Goal: Communication & Community: Participate in discussion

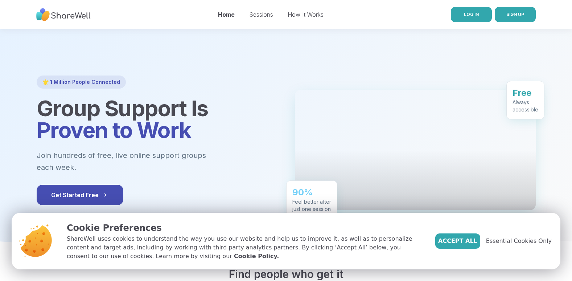
click at [467, 13] on span "LOG IN" at bounding box center [471, 14] width 15 height 5
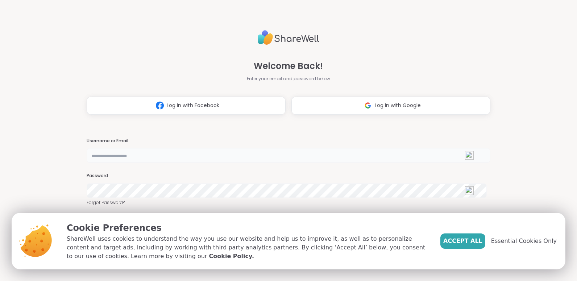
type input "**********"
click at [463, 241] on span "Accept All" at bounding box center [463, 240] width 39 height 9
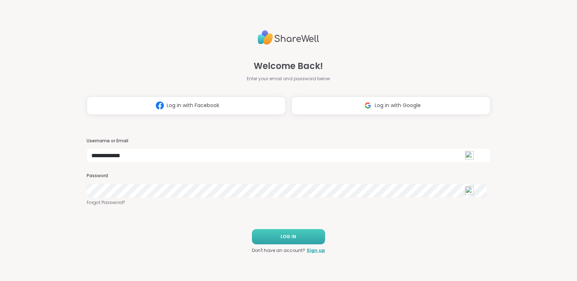
click at [289, 230] on button "LOG IN" at bounding box center [288, 236] width 73 height 15
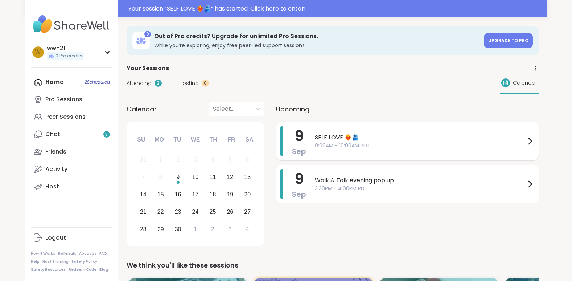
click at [412, 137] on span "SELF LOVE ❤️‍🔥🫂" at bounding box center [420, 137] width 211 height 9
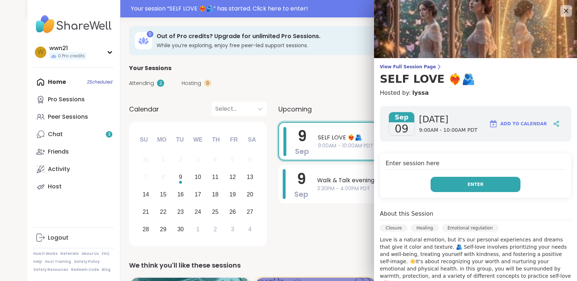
click at [468, 182] on span "Enter" at bounding box center [476, 184] width 16 height 7
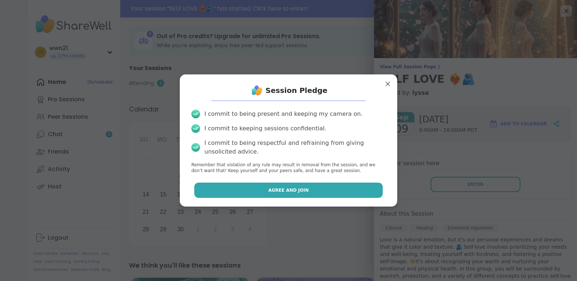
click at [321, 185] on button "Agree and Join" at bounding box center [288, 189] width 189 height 15
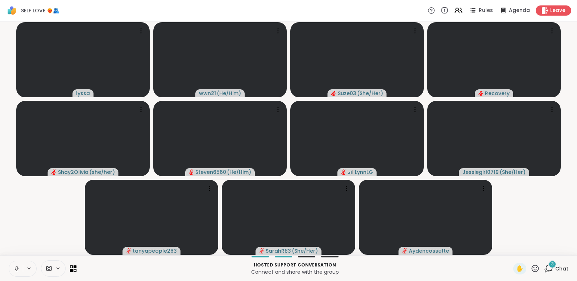
click at [15, 266] on icon at bounding box center [16, 268] width 7 height 7
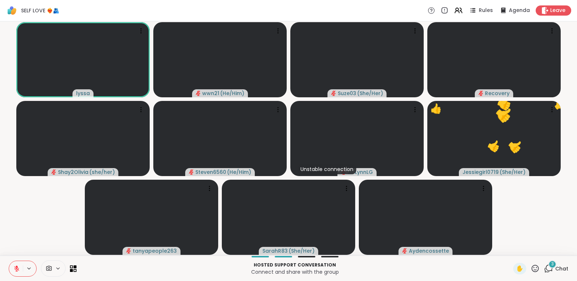
click at [544, 267] on icon at bounding box center [548, 268] width 9 height 9
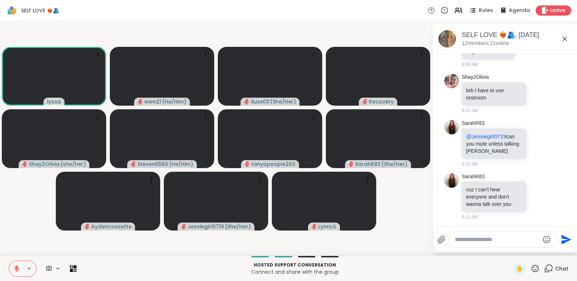
scroll to position [312, 0]
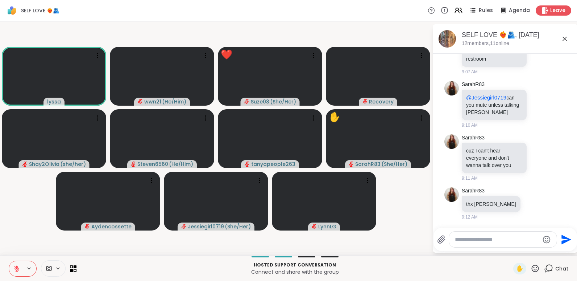
click at [512, 243] on textarea "Type your message" at bounding box center [497, 239] width 84 height 7
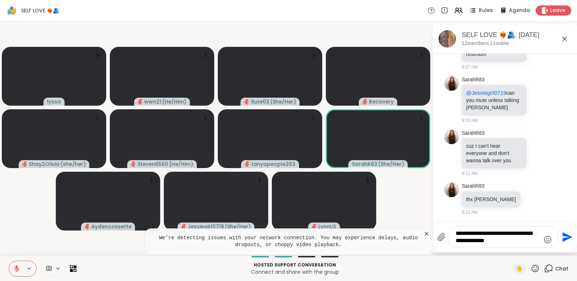
type textarea "**********"
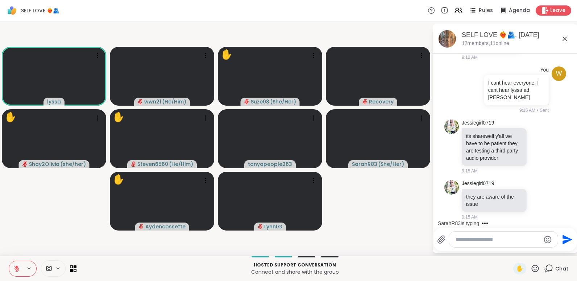
scroll to position [539, 0]
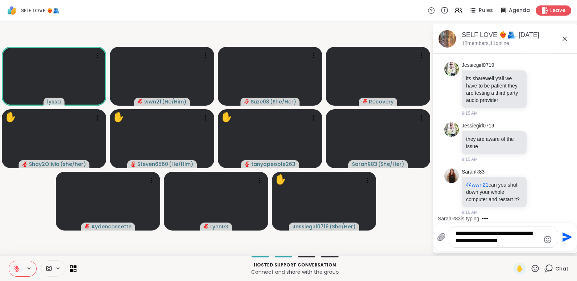
type textarea "**********"
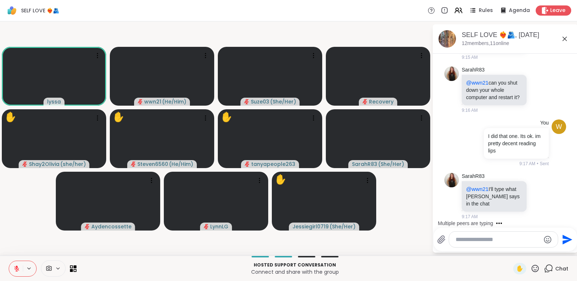
scroll to position [720, 0]
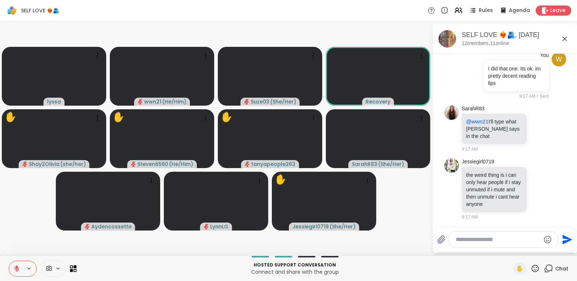
click at [18, 267] on icon at bounding box center [16, 268] width 7 height 7
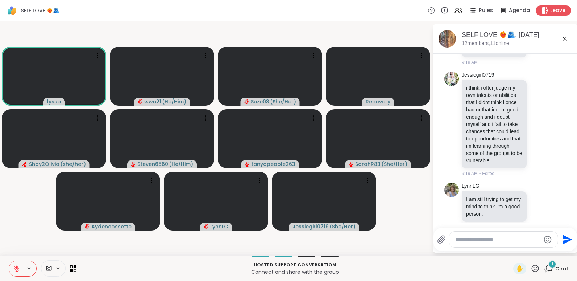
scroll to position [1080, 0]
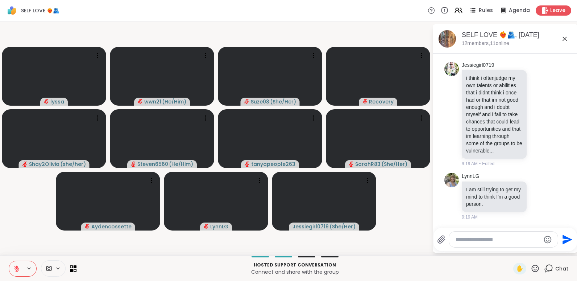
click at [498, 239] on textarea "Type your message" at bounding box center [498, 239] width 84 height 7
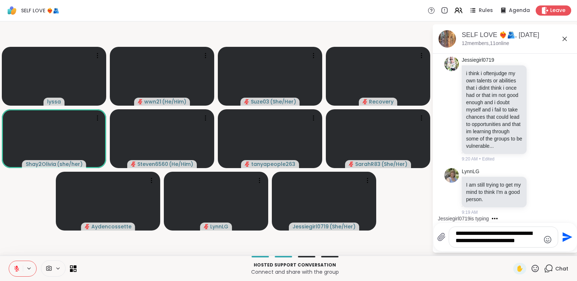
scroll to position [1090, 0]
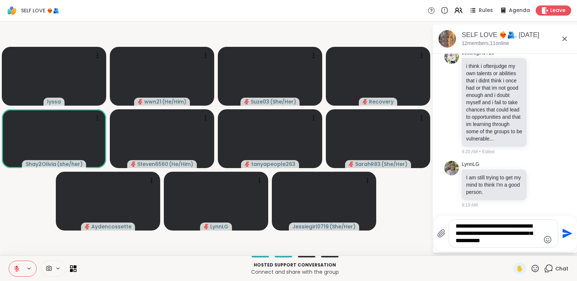
type textarea "**********"
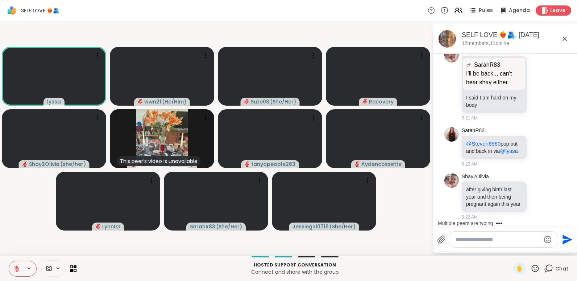
scroll to position [1503, 0]
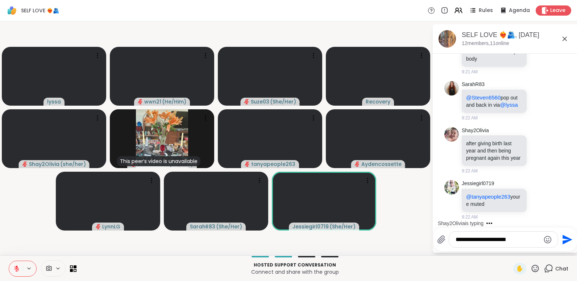
type textarea "**********"
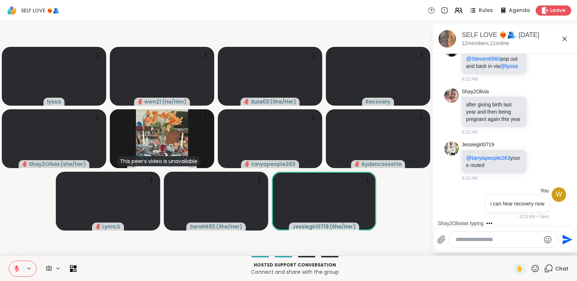
scroll to position [1549, 0]
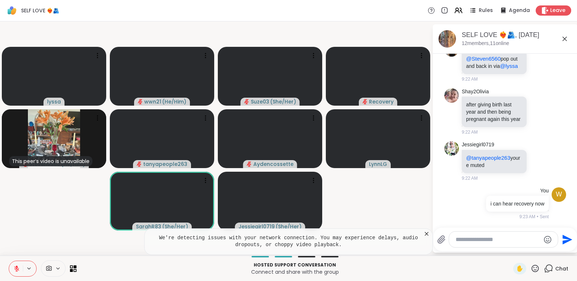
click at [18, 265] on icon at bounding box center [16, 268] width 7 height 7
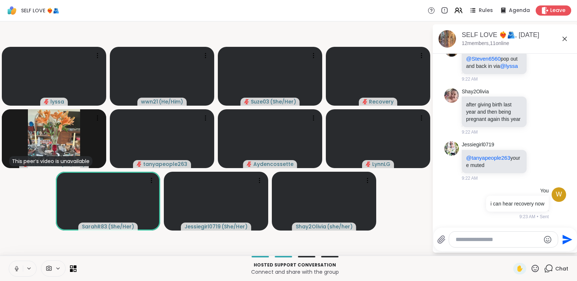
click at [18, 269] on icon at bounding box center [16, 268] width 7 height 7
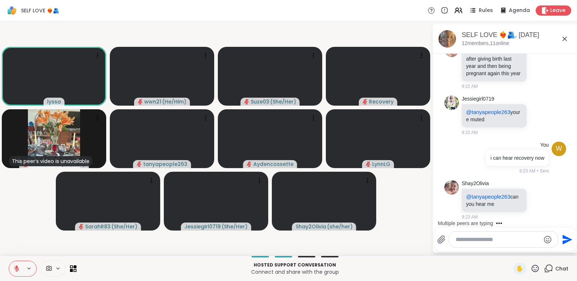
scroll to position [1667, 0]
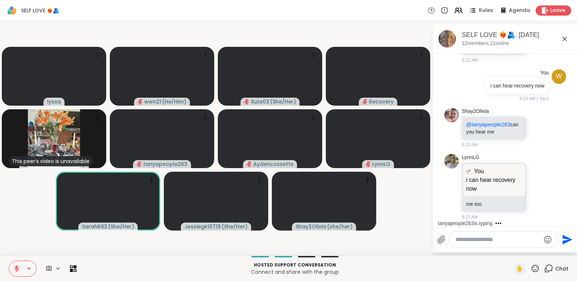
click at [18, 267] on icon at bounding box center [16, 268] width 7 height 7
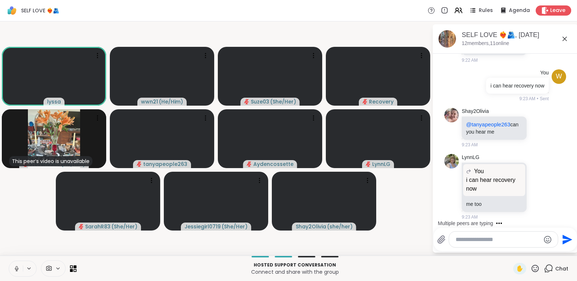
click at [18, 267] on icon at bounding box center [16, 268] width 7 height 7
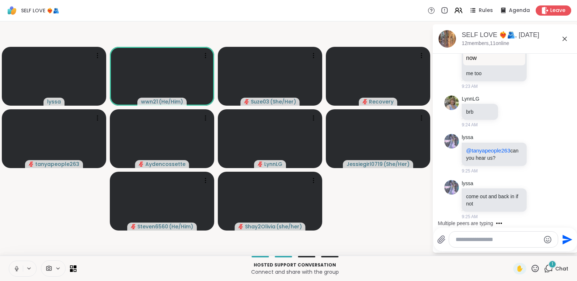
scroll to position [1797, 0]
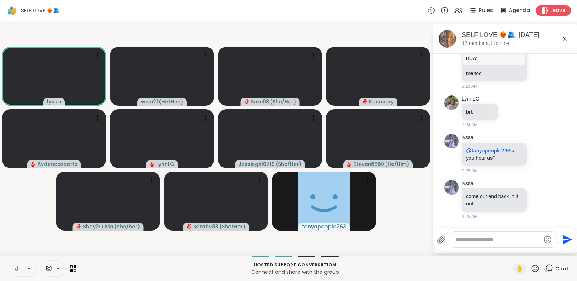
click at [18, 268] on icon at bounding box center [17, 268] width 4 height 2
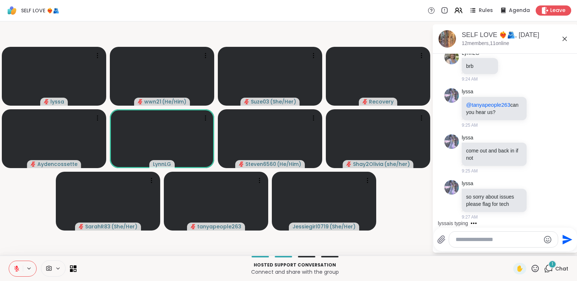
scroll to position [1843, 0]
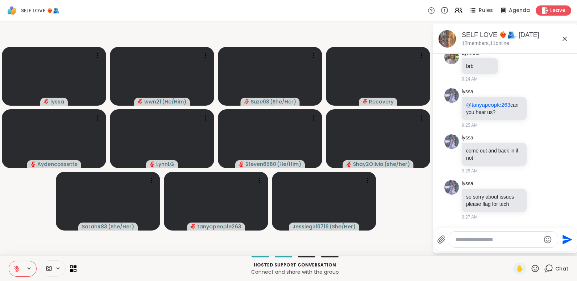
click at [482, 240] on textarea "Type your message" at bounding box center [498, 239] width 84 height 7
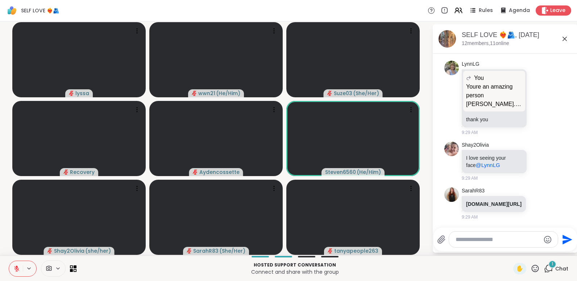
scroll to position [2086, 0]
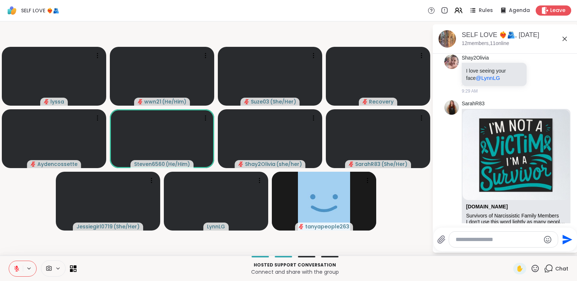
click at [13, 267] on icon at bounding box center [16, 268] width 7 height 7
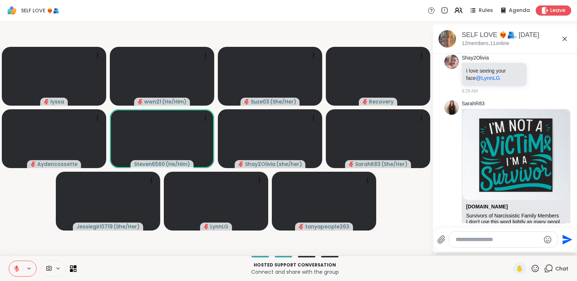
click at [478, 236] on textarea "Type your message" at bounding box center [498, 239] width 84 height 7
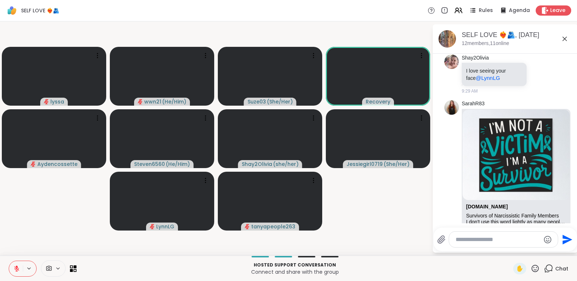
click at [16, 265] on icon at bounding box center [16, 268] width 7 height 7
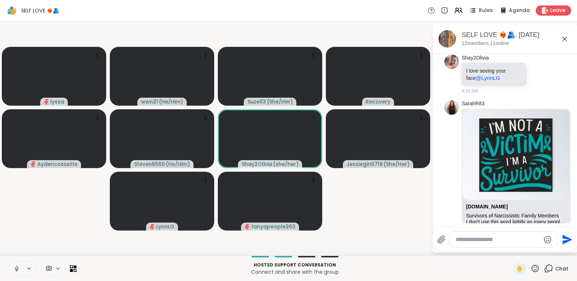
click at [16, 265] on icon at bounding box center [16, 268] width 7 height 7
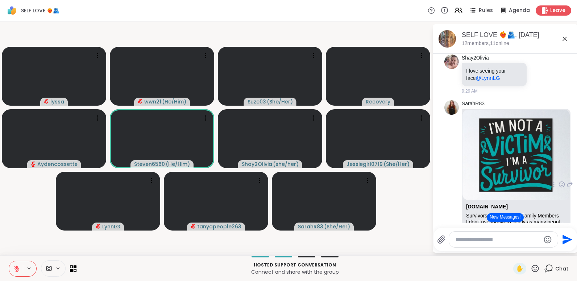
scroll to position [2261, 0]
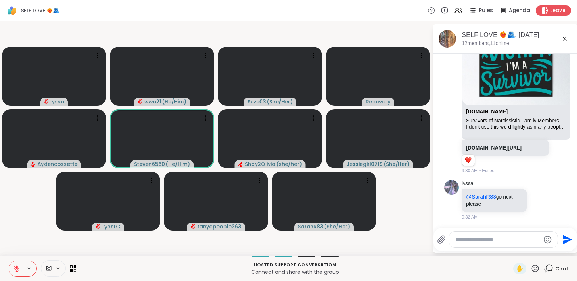
click at [474, 243] on textarea "Type your message" at bounding box center [498, 239] width 84 height 7
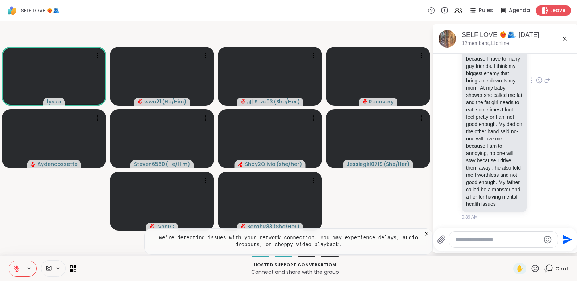
scroll to position [3358, 0]
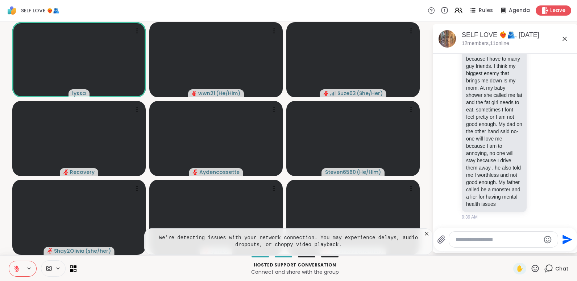
click at [426, 233] on icon at bounding box center [427, 234] width 4 height 4
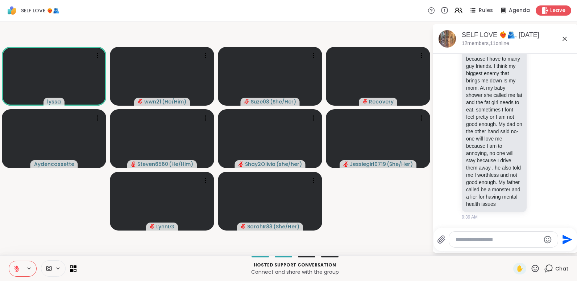
click at [500, 242] on textarea "Type your message" at bounding box center [498, 239] width 84 height 7
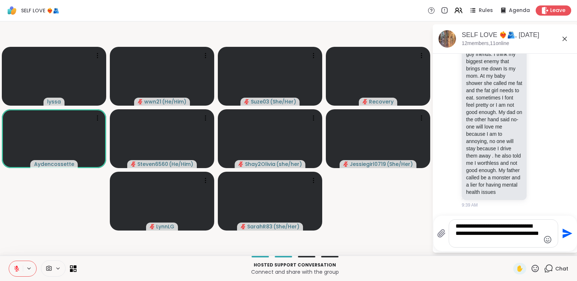
type textarea "**********"
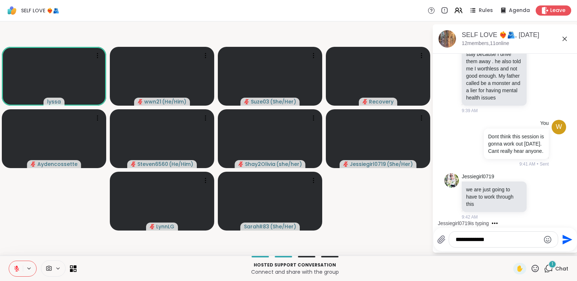
scroll to position [3472, 0]
type textarea "*"
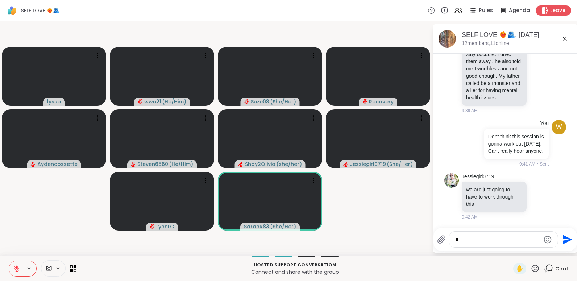
type textarea "**"
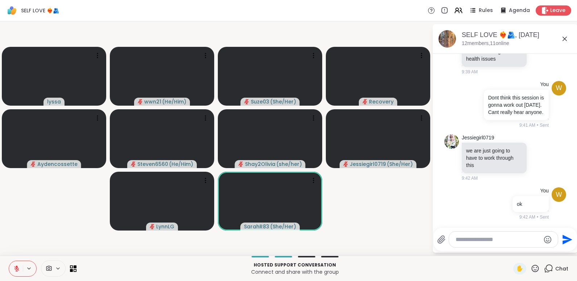
scroll to position [3510, 0]
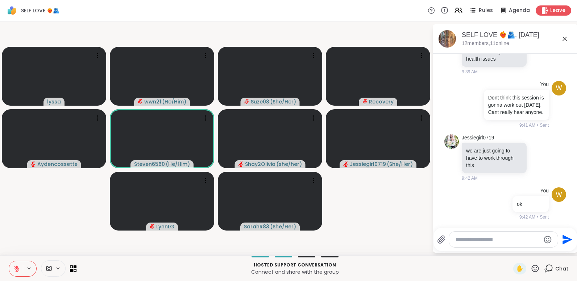
drag, startPoint x: 18, startPoint y: 268, endPoint x: 14, endPoint y: 268, distance: 4.0
click at [14, 268] on icon at bounding box center [16, 268] width 7 height 7
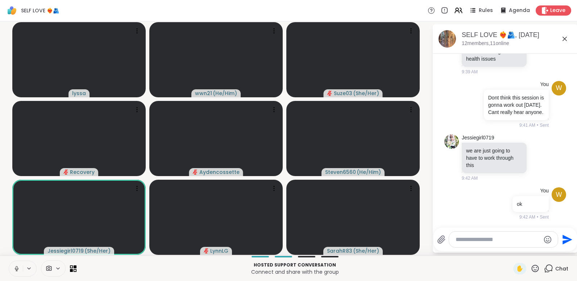
click at [14, 268] on icon at bounding box center [16, 268] width 7 height 7
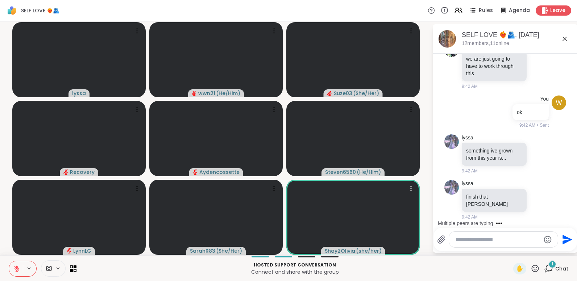
scroll to position [3595, 0]
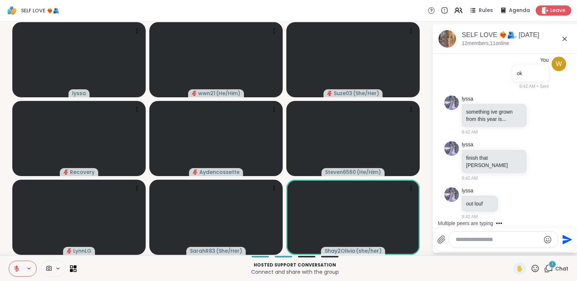
click at [487, 239] on textarea "Type your message" at bounding box center [498, 239] width 84 height 7
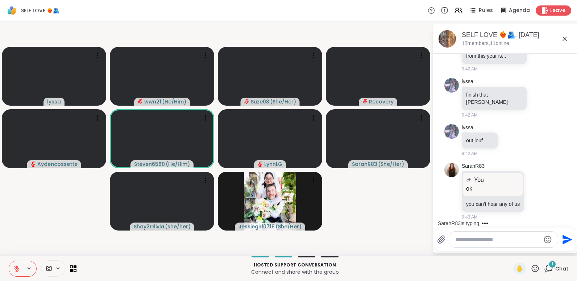
scroll to position [3704, 0]
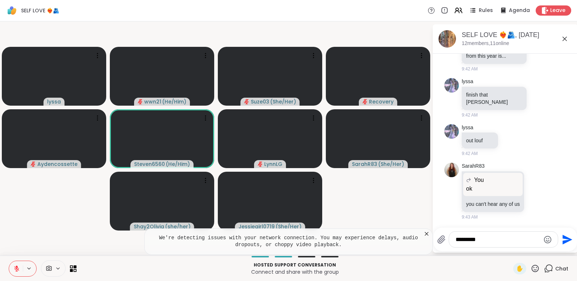
type textarea "*********"
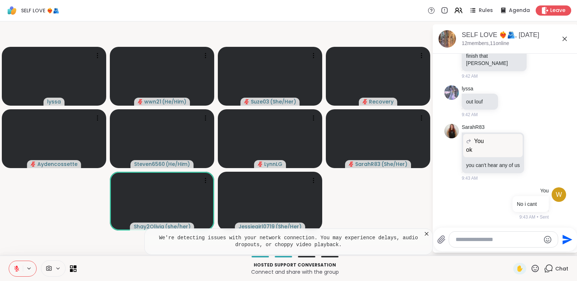
scroll to position [3743, 0]
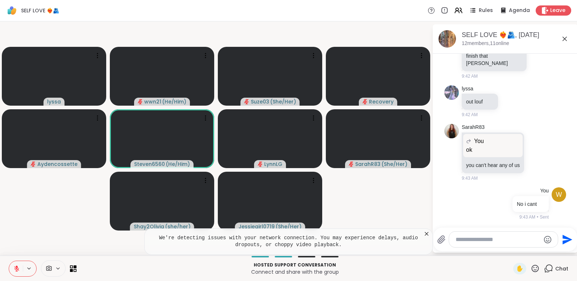
click at [428, 232] on icon at bounding box center [427, 234] width 4 height 4
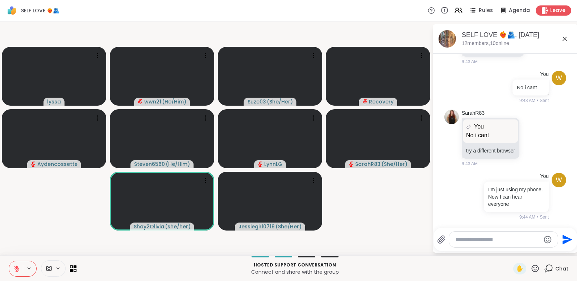
scroll to position [3867, 0]
click at [78, 223] on video-player-container "lyssa wwn21 ( He/Him ) Suze03 ( She/Her ) Recovery Aydencossette Steven6560 ( H…" at bounding box center [216, 138] width 424 height 228
